Goal: Task Accomplishment & Management: Manage account settings

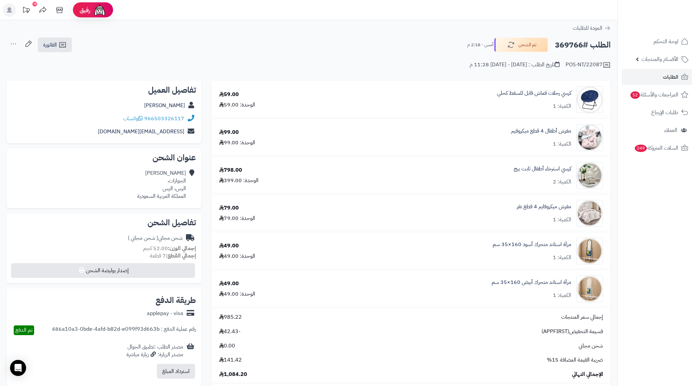
click at [654, 79] on link "الطلبات" at bounding box center [657, 77] width 70 height 16
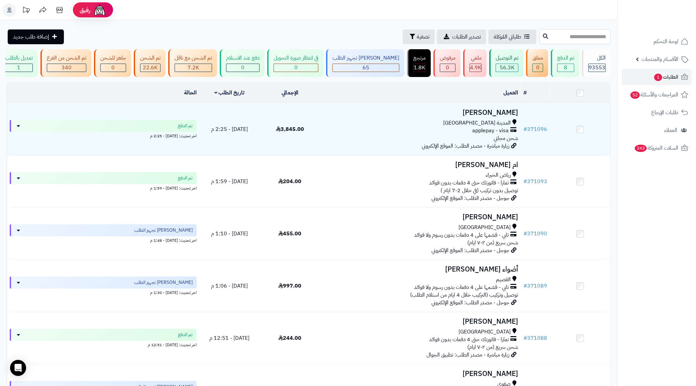
paste input "******"
type input "******"
click at [543, 35] on icon at bounding box center [545, 35] width 5 height 5
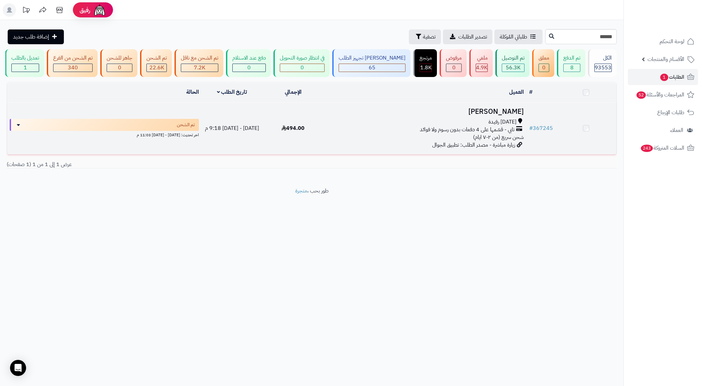
click at [499, 125] on span "[DATE] رفيدة" at bounding box center [503, 122] width 28 height 8
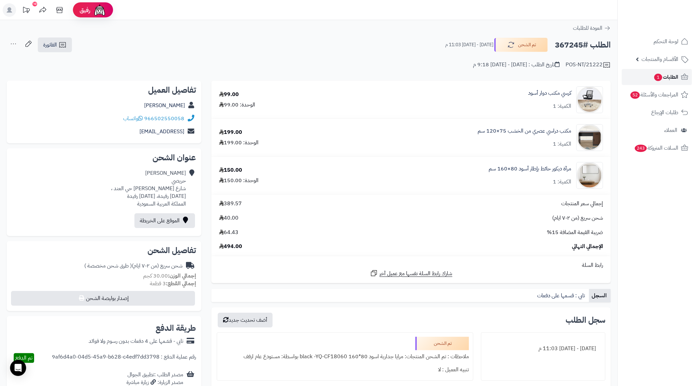
click at [641, 76] on link "الطلبات 1" at bounding box center [657, 77] width 70 height 16
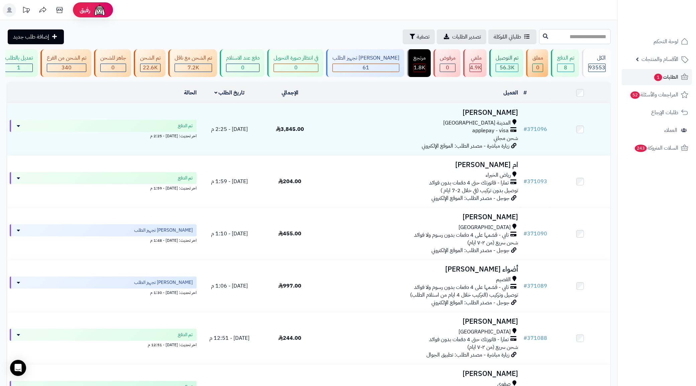
paste input "******"
type input "******"
click at [543, 37] on icon at bounding box center [545, 35] width 5 height 5
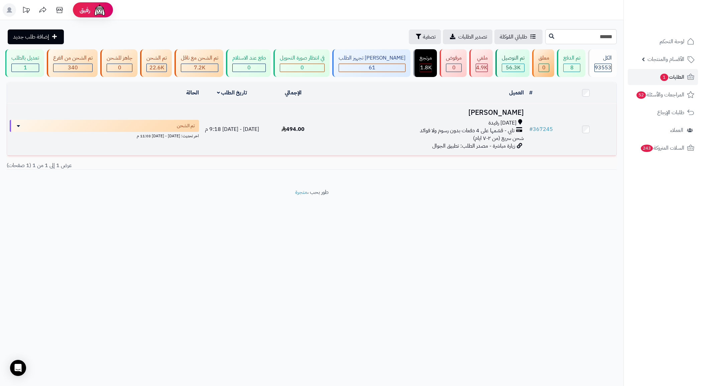
click at [490, 116] on h3 "محمد حريصي" at bounding box center [425, 113] width 198 height 8
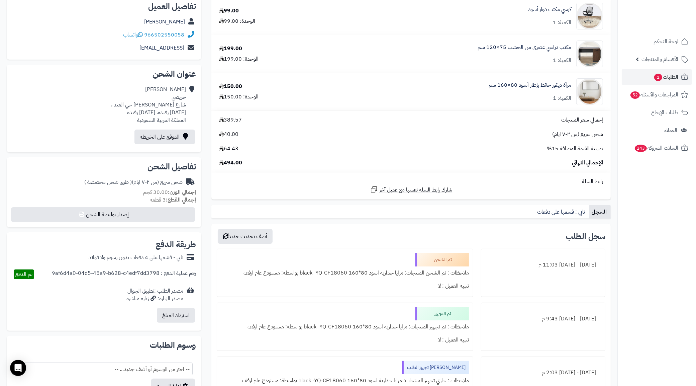
scroll to position [167, 0]
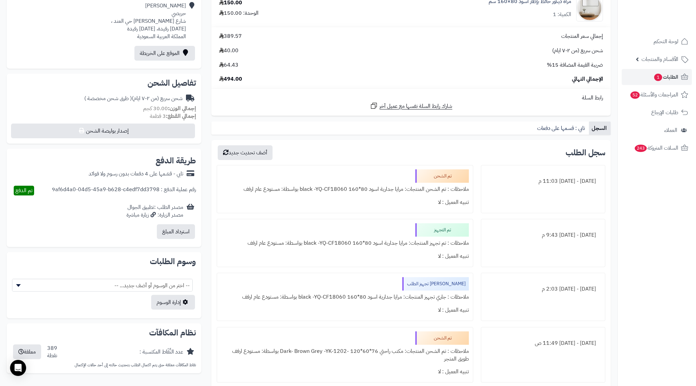
click at [432, 191] on div "ملاحظات : تم الشحن المنتجات: مرايا جدارية اسود 80*160 black -YQ-CF18060 بواسطة:…" at bounding box center [345, 189] width 248 height 13
click at [341, 55] on div "إجمالي سعر المنتجات 389.57 شحن سريع (من ٢-٧ ايام) 40.00 ضريبة القيمة المضافة 15…" at bounding box center [411, 57] width 394 height 51
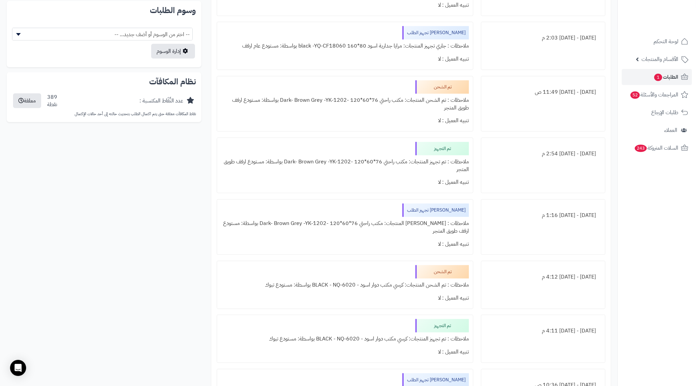
scroll to position [460, 0]
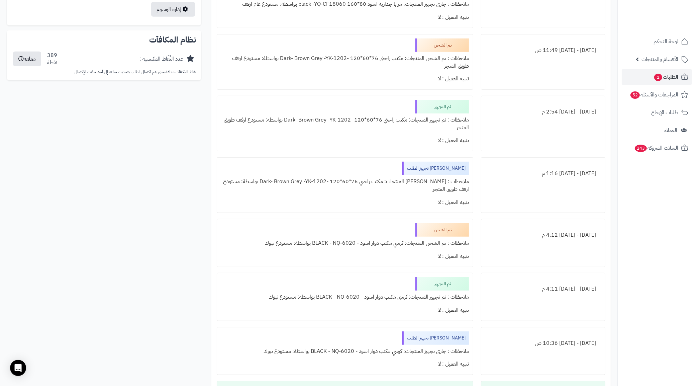
click at [429, 248] on div "ملاحظات : تم الشحن المنتجات: كرسي مكتب دوار اسود - BLACK - NQ-6020 بواسطة: مستو…" at bounding box center [345, 242] width 248 height 13
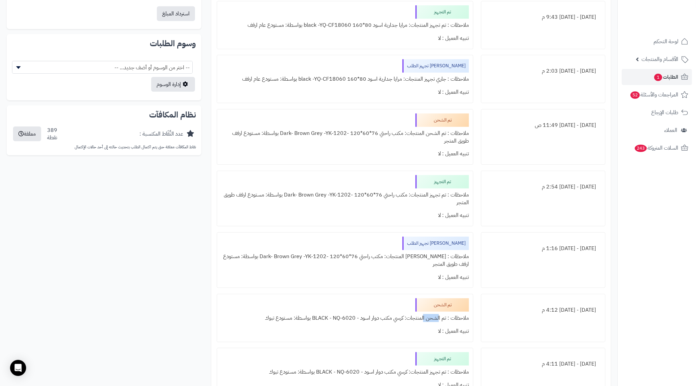
scroll to position [251, 0]
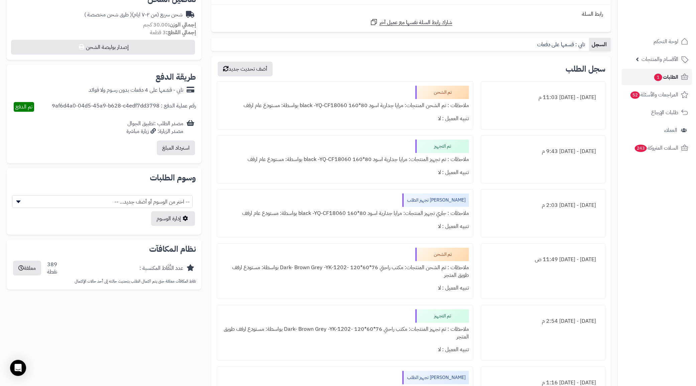
click at [667, 77] on span "الطلبات 1" at bounding box center [666, 76] width 25 height 9
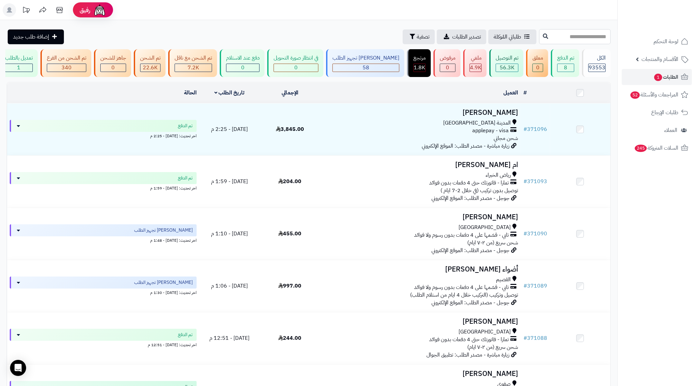
paste input "******"
type input "******"
click at [541, 36] on button at bounding box center [546, 36] width 10 height 13
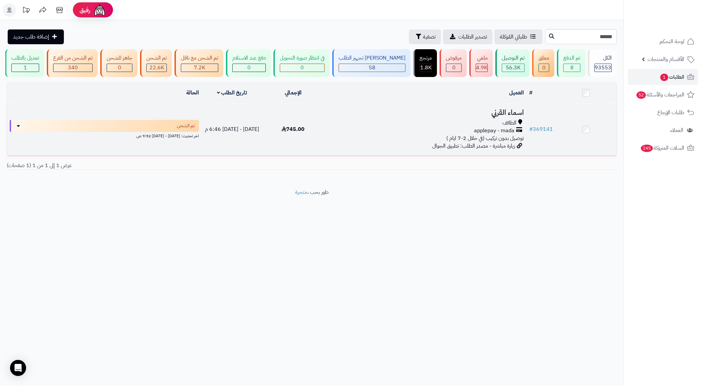
click at [480, 127] on div "الطائف" at bounding box center [425, 123] width 198 height 8
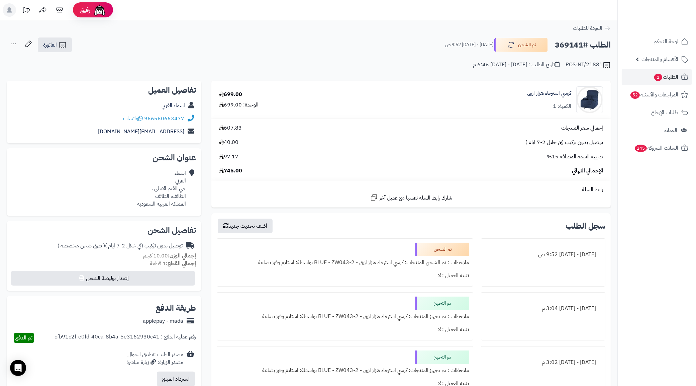
click at [390, 54] on div "POS-NT/21881 تاريخ الطلب : [DATE] - [DATE] 6:46 م" at bounding box center [309, 61] width 604 height 16
click at [71, 121] on div "966560653477 واتساب" at bounding box center [104, 118] width 184 height 13
click at [576, 44] on h2 "الطلب #369141" at bounding box center [583, 45] width 56 height 14
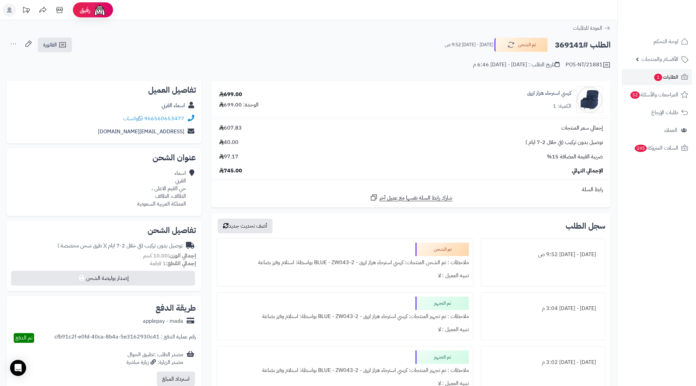
click at [576, 44] on h2 "الطلب #369141" at bounding box center [583, 45] width 56 height 14
copy h2 "369141"
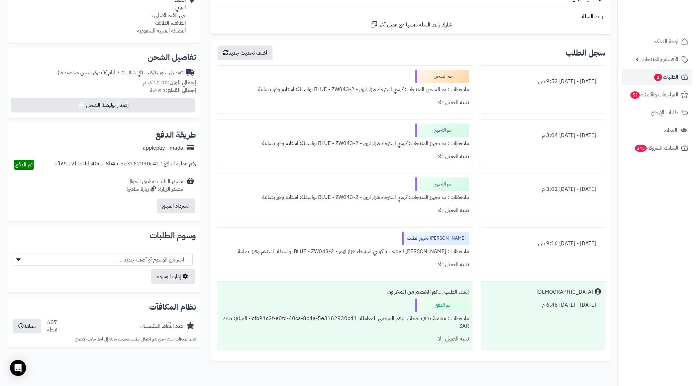
scroll to position [208, 0]
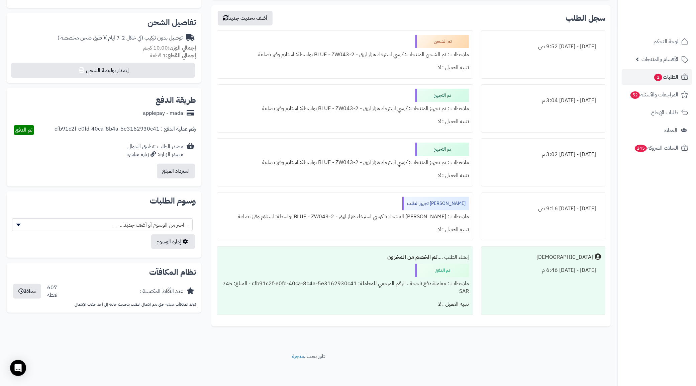
click at [546, 323] on div "سجل الطلب أضف تحديث جديد الثلاثاء - ١٢ أغسطس ٢٠٢٥ - 9:52 ص تم الشحن ملاحظات : ت…" at bounding box center [410, 165] width 399 height 321
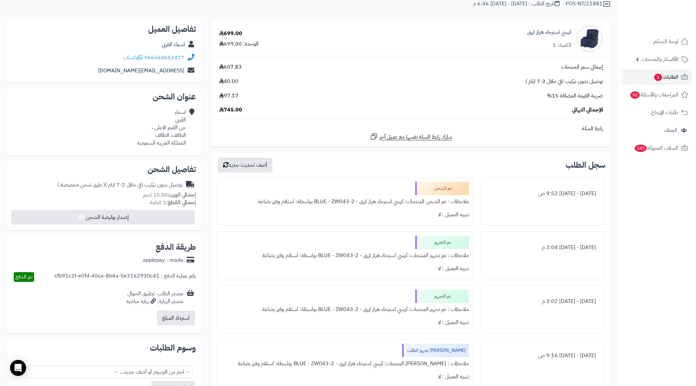
scroll to position [0, 0]
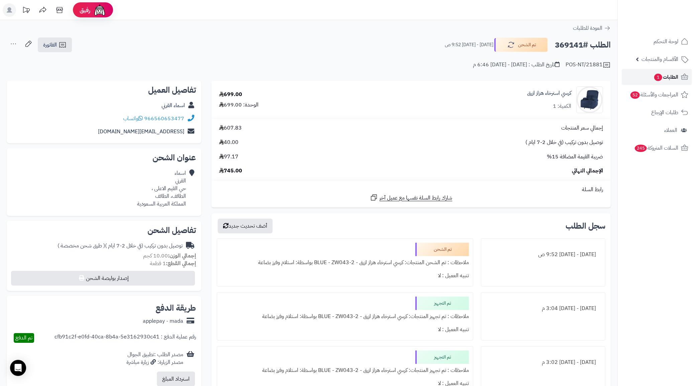
click at [680, 78] on link "الطلبات 1" at bounding box center [657, 77] width 70 height 16
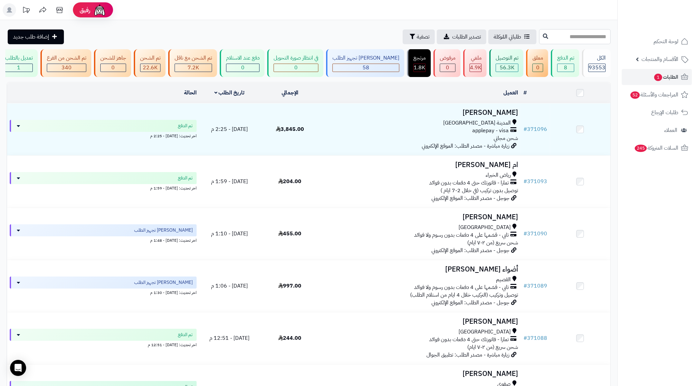
paste input "******"
type input "******"
click at [543, 38] on icon at bounding box center [545, 35] width 5 height 5
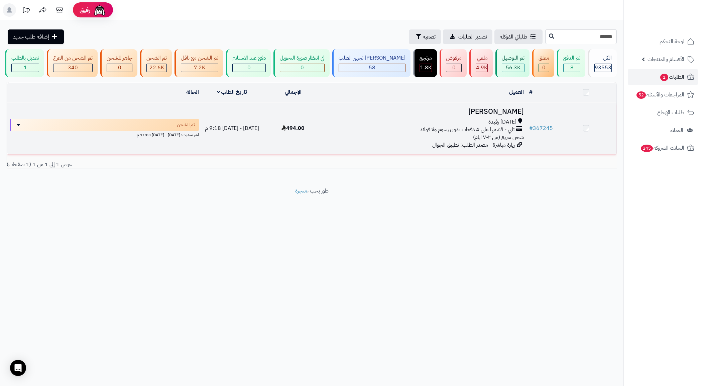
click at [491, 141] on span "شحن سريع (من ٢-٧ ايام)" at bounding box center [498, 137] width 51 height 8
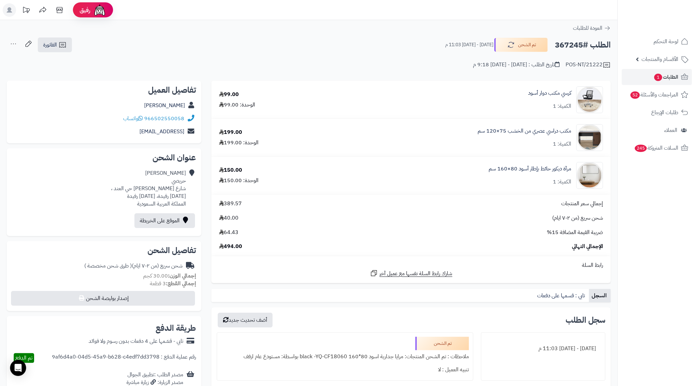
click at [97, 114] on div "966502550058 واتساب" at bounding box center [104, 118] width 184 height 13
click at [387, 43] on div "الطلب #367245 تم الشحن الأربعاء - ٦ أغسطس ٢٠٢٥ - 11:03 م الفاتورة طباعة الفاتور…" at bounding box center [309, 45] width 604 height 16
click at [445, 42] on small "الأربعاء - ٦ أغسطس ٢٠٢٥ - 11:03 م" at bounding box center [469, 44] width 48 height 7
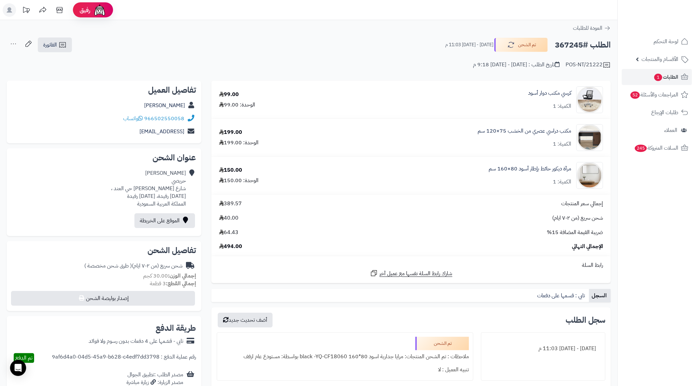
click at [562, 45] on h2 "الطلب #367245" at bounding box center [583, 45] width 56 height 14
copy h2 "367245"
click at [449, 43] on small "الأربعاء - ٦ أغسطس ٢٠٢٥ - 11:03 م" at bounding box center [469, 44] width 48 height 7
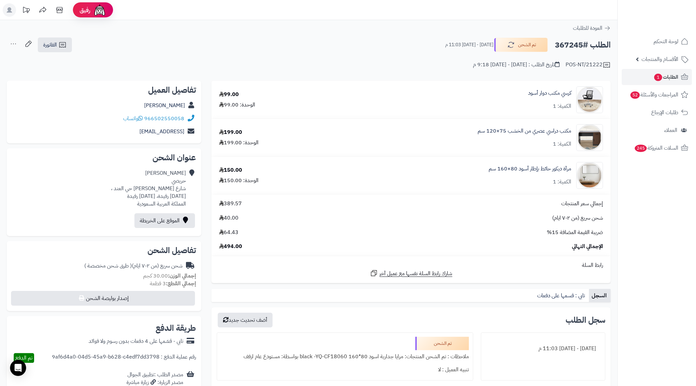
click at [560, 42] on h2 "الطلب #367245" at bounding box center [583, 45] width 56 height 14
drag, startPoint x: 560, startPoint y: 42, endPoint x: 242, endPoint y: 75, distance: 318.8
click at [283, 42] on div "الطلب #367245 تم الشحن الأربعاء - ٦ أغسطس ٢٠٢٥ - 11:03 م الفاتورة طباعة الفاتور…" at bounding box center [309, 45] width 604 height 16
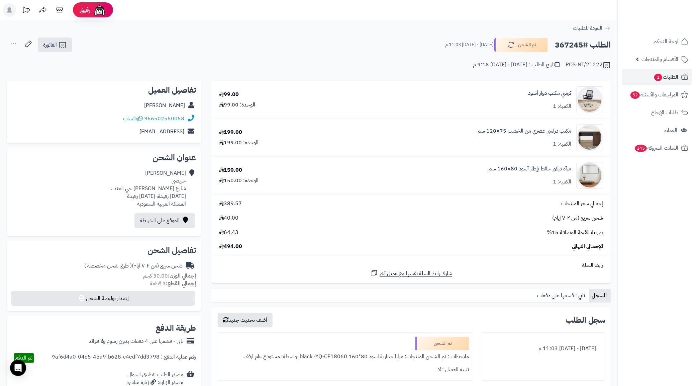
click at [79, 121] on div "966502550058 واتساب" at bounding box center [104, 118] width 184 height 13
click at [39, 129] on div "memoksa609@gmail.comm" at bounding box center [104, 131] width 184 height 13
click at [40, 128] on div "memoksa609@gmail.comm" at bounding box center [104, 131] width 184 height 13
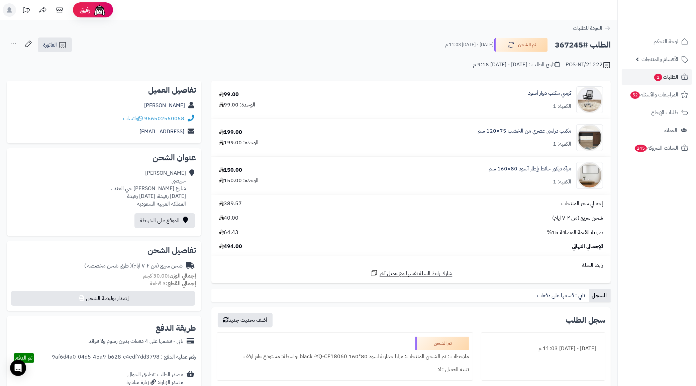
click at [61, 116] on div "966502550058 واتساب" at bounding box center [104, 118] width 184 height 13
click at [86, 127] on div "memoksa609@gmail.comm" at bounding box center [104, 131] width 184 height 13
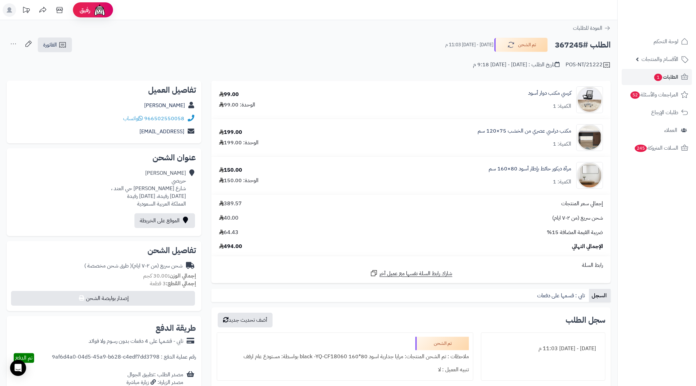
click at [310, 42] on div "الطلب #367245 تم الشحن الأربعاء - ٦ أغسطس ٢٠٢٥ - 11:03 م الفاتورة طباعة الفاتور…" at bounding box center [309, 45] width 604 height 16
click at [575, 44] on h2 "الطلب #367245" at bounding box center [583, 45] width 56 height 14
copy h2 "367245"
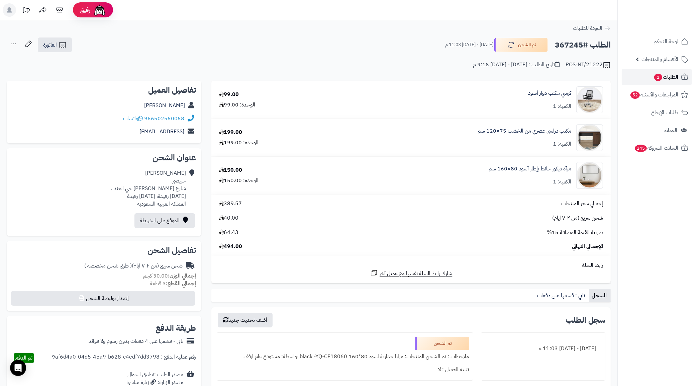
click at [671, 77] on span "الطلبات 1" at bounding box center [666, 76] width 25 height 9
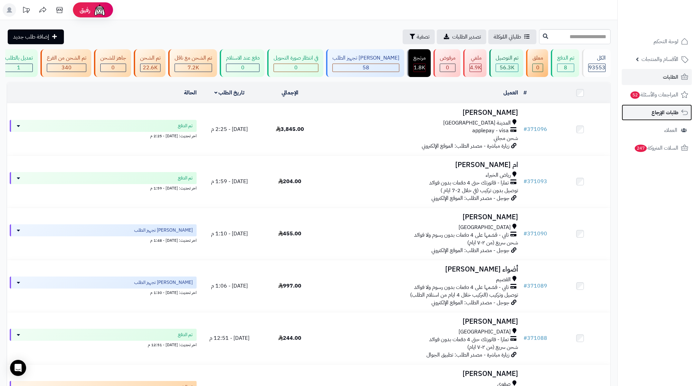
click at [638, 106] on link "طلبات الإرجاع" at bounding box center [657, 112] width 70 height 16
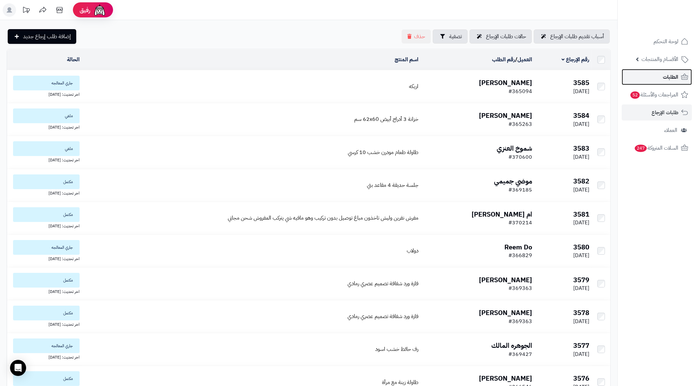
click at [651, 79] on link "الطلبات" at bounding box center [657, 77] width 70 height 16
